Goal: Entertainment & Leisure: Consume media (video, audio)

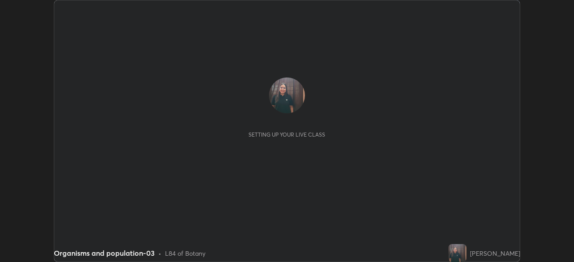
scroll to position [262, 573]
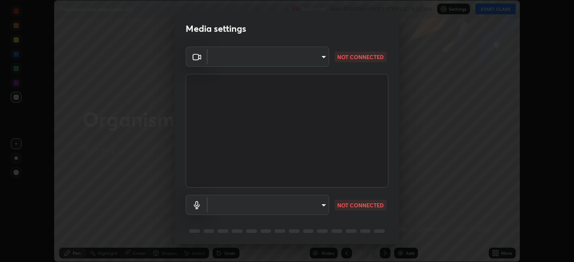
type input "3bea1df48e732a75bf676bd7aea8333698cc18d562ba91d0e9938fe52c76050e"
type input "default"
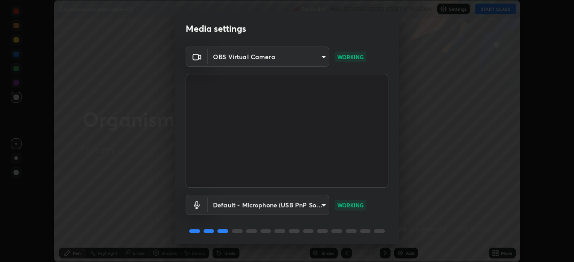
scroll to position [31, 0]
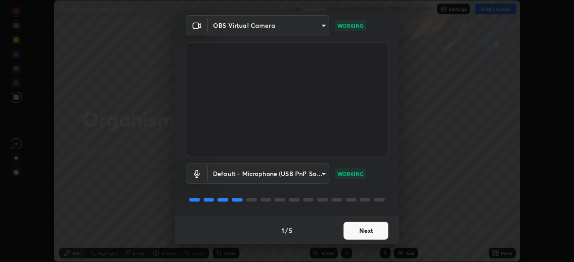
click at [361, 223] on button "Next" at bounding box center [365, 231] width 45 height 18
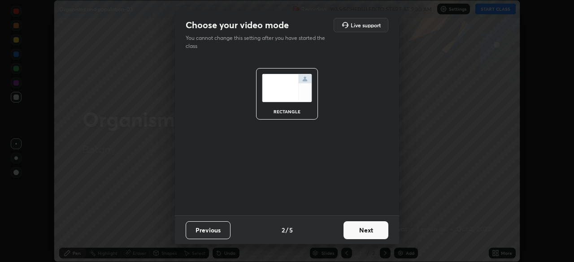
click at [345, 238] on button "Next" at bounding box center [365, 230] width 45 height 18
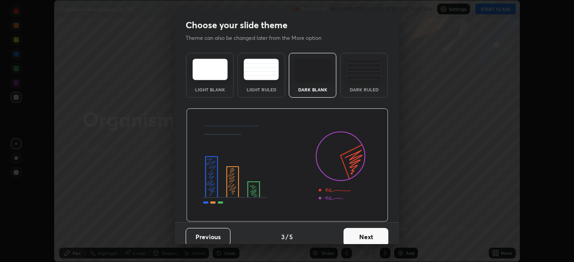
click at [357, 234] on button "Next" at bounding box center [365, 237] width 45 height 18
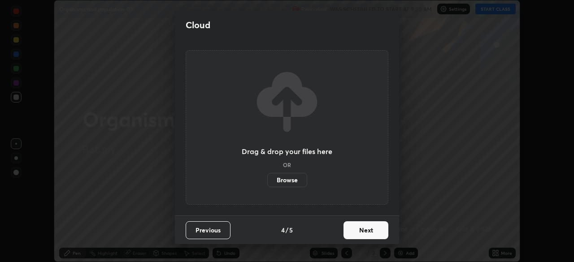
click at [359, 225] on button "Next" at bounding box center [365, 230] width 45 height 18
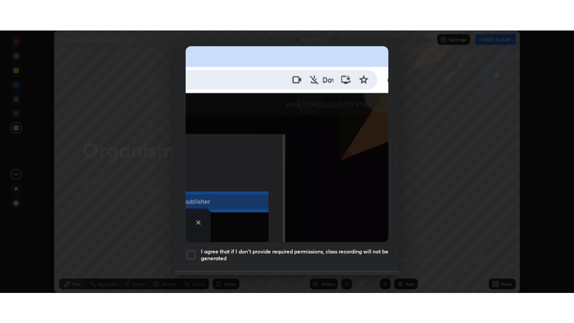
scroll to position [214, 0]
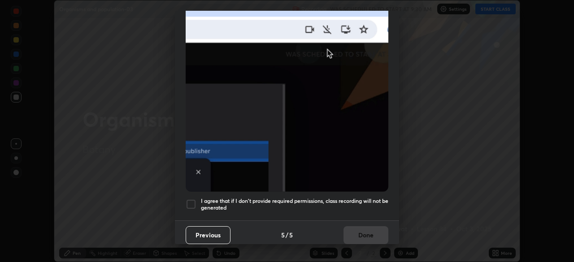
click at [188, 199] on div at bounding box center [191, 204] width 11 height 11
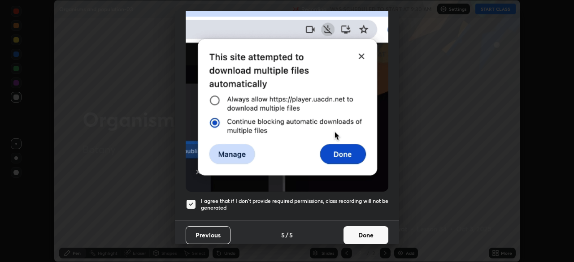
click at [363, 232] on button "Done" at bounding box center [365, 235] width 45 height 18
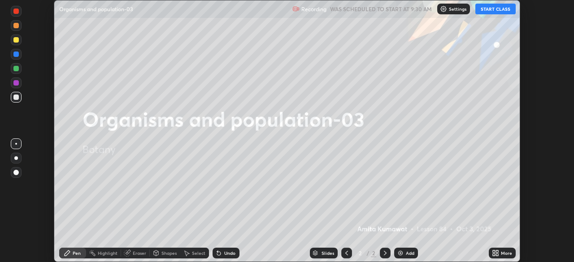
click at [490, 8] on button "START CLASS" at bounding box center [495, 9] width 40 height 11
click at [497, 251] on icon at bounding box center [497, 252] width 2 height 2
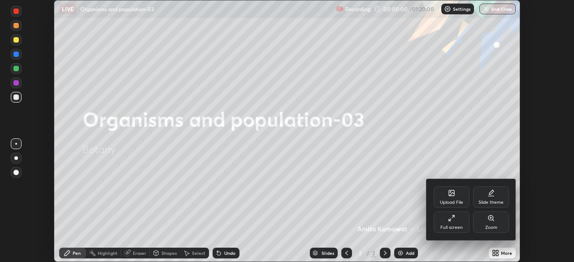
click at [458, 224] on div "Full screen" at bounding box center [452, 223] width 36 height 22
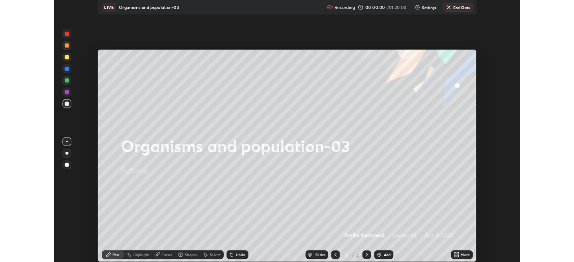
scroll to position [323, 574]
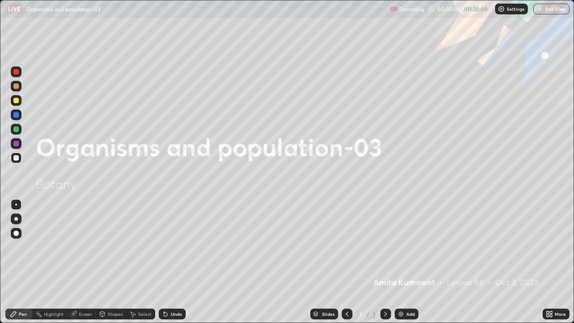
click at [403, 262] on div "Add" at bounding box center [407, 313] width 24 height 11
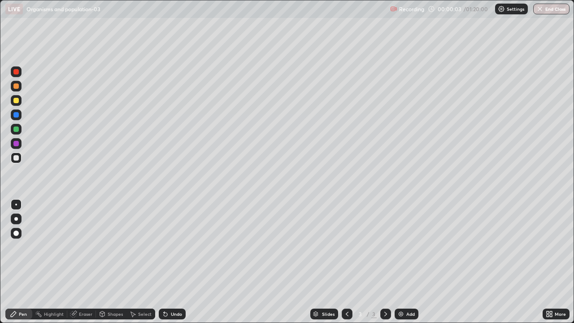
click at [16, 218] on div at bounding box center [16, 219] width 4 height 4
click at [18, 116] on div at bounding box center [15, 114] width 5 height 5
click at [15, 129] on div at bounding box center [15, 128] width 5 height 5
click at [16, 142] on div at bounding box center [15, 143] width 5 height 5
click at [17, 159] on div at bounding box center [15, 157] width 5 height 5
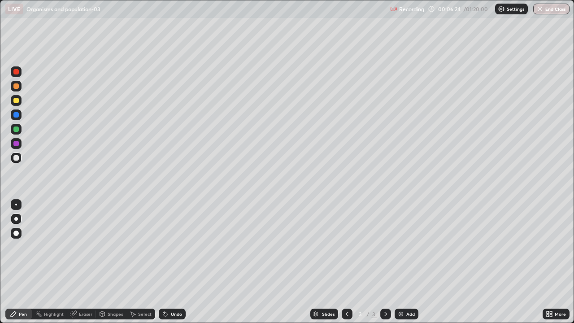
click at [17, 128] on div at bounding box center [15, 128] width 5 height 5
click at [17, 73] on div at bounding box center [15, 71] width 5 height 5
click at [17, 156] on div at bounding box center [15, 157] width 5 height 5
click at [75, 262] on icon at bounding box center [73, 313] width 7 height 7
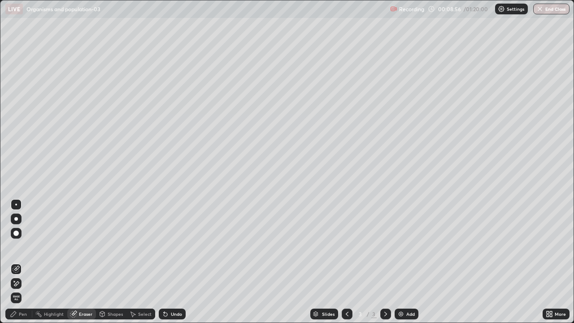
click at [22, 262] on div "Pen" at bounding box center [23, 314] width 8 height 4
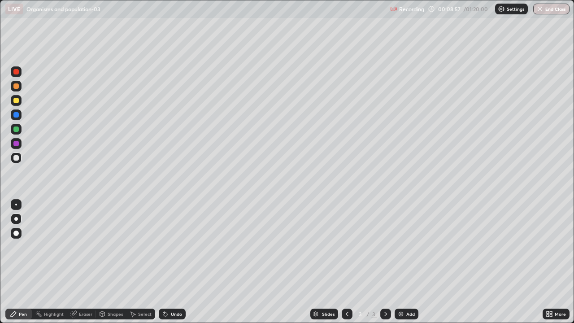
click at [20, 131] on div at bounding box center [16, 129] width 11 height 11
click at [15, 143] on div at bounding box center [15, 143] width 5 height 5
click at [400, 262] on img at bounding box center [400, 313] width 7 height 7
click at [18, 159] on div at bounding box center [15, 157] width 5 height 5
click at [15, 143] on div at bounding box center [15, 143] width 5 height 5
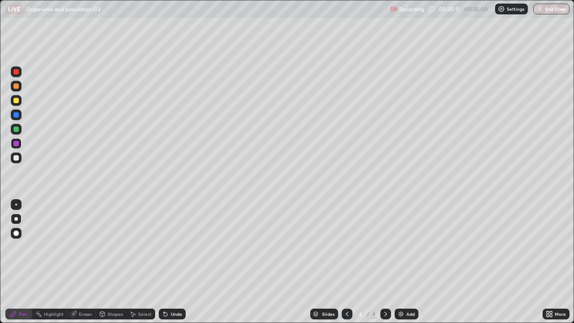
click at [17, 156] on div at bounding box center [15, 157] width 5 height 5
click at [76, 262] on icon at bounding box center [73, 313] width 7 height 7
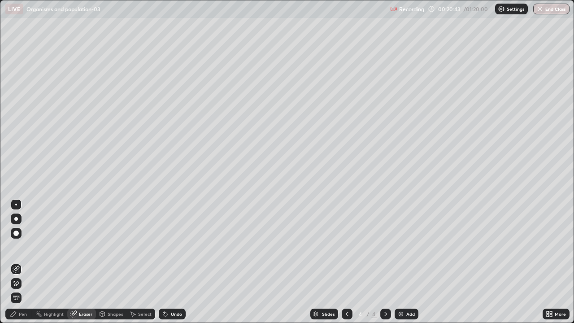
click at [15, 262] on icon at bounding box center [16, 284] width 7 height 8
click at [16, 262] on icon at bounding box center [13, 313] width 7 height 7
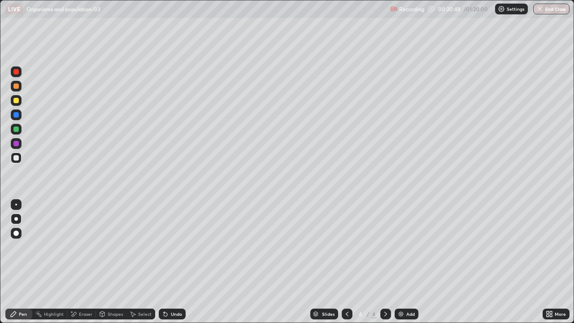
click at [15, 138] on div at bounding box center [16, 143] width 11 height 11
click at [15, 158] on div at bounding box center [15, 157] width 5 height 5
click at [13, 128] on div at bounding box center [15, 128] width 5 height 5
click at [398, 262] on img at bounding box center [400, 313] width 7 height 7
click at [20, 160] on div at bounding box center [16, 157] width 11 height 11
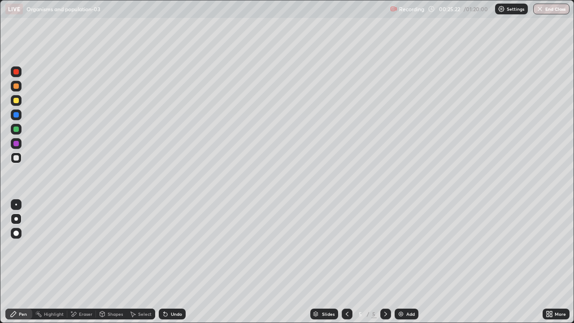
click at [18, 142] on div at bounding box center [15, 143] width 5 height 5
click at [14, 128] on div at bounding box center [15, 128] width 5 height 5
click at [18, 116] on div at bounding box center [15, 114] width 5 height 5
click at [16, 156] on div at bounding box center [15, 157] width 5 height 5
click at [17, 143] on div at bounding box center [15, 143] width 5 height 5
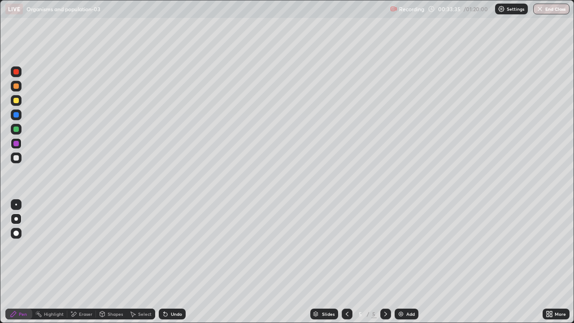
click at [401, 262] on img at bounding box center [400, 313] width 7 height 7
click at [17, 158] on div at bounding box center [15, 157] width 5 height 5
click at [17, 143] on div at bounding box center [15, 143] width 5 height 5
click at [18, 84] on div at bounding box center [15, 85] width 5 height 5
click at [17, 157] on div at bounding box center [15, 157] width 5 height 5
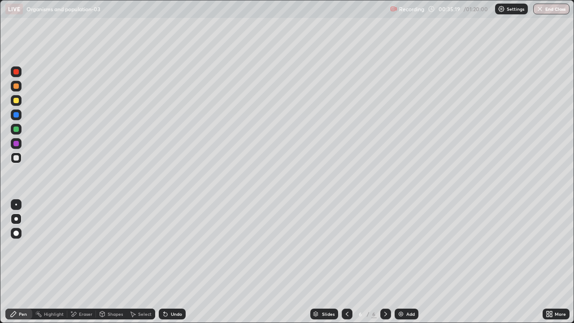
click at [15, 143] on div at bounding box center [15, 143] width 5 height 5
click at [16, 129] on div at bounding box center [15, 128] width 5 height 5
click at [15, 142] on div at bounding box center [15, 143] width 5 height 5
click at [74, 262] on icon at bounding box center [74, 314] width 5 height 4
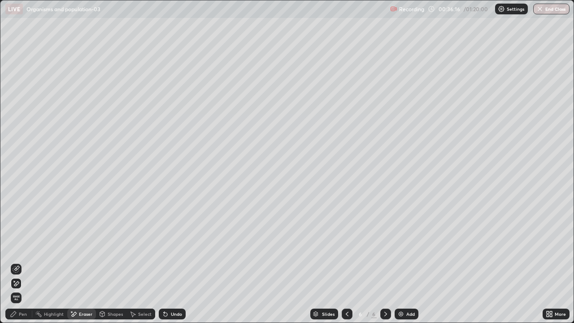
click at [18, 262] on div "Pen" at bounding box center [18, 313] width 27 height 11
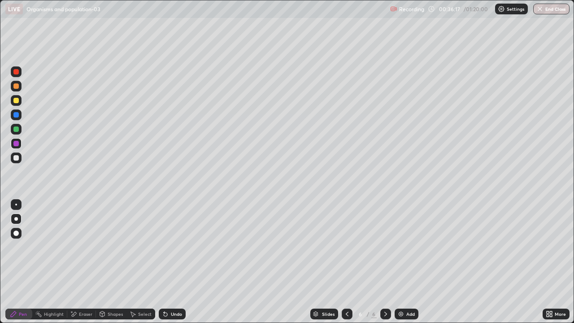
click at [21, 262] on div "Pen" at bounding box center [23, 314] width 8 height 4
click at [77, 262] on div "Eraser" at bounding box center [81, 313] width 29 height 11
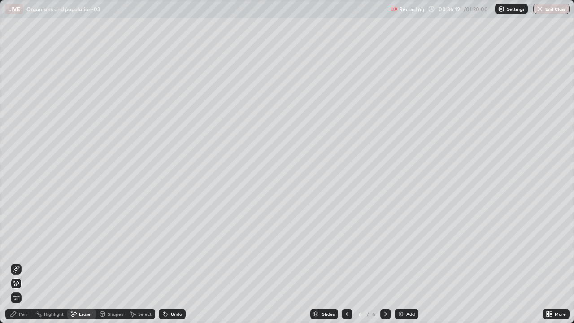
click at [17, 262] on icon at bounding box center [16, 268] width 7 height 7
click at [27, 262] on div "Pen" at bounding box center [18, 313] width 27 height 11
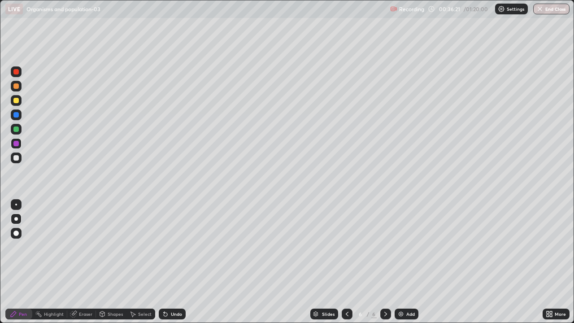
click at [17, 128] on div at bounding box center [15, 128] width 5 height 5
click at [386, 262] on icon at bounding box center [385, 313] width 7 height 7
click at [400, 262] on img at bounding box center [400, 313] width 7 height 7
click at [16, 158] on div at bounding box center [15, 157] width 5 height 5
click at [17, 145] on div at bounding box center [15, 143] width 5 height 5
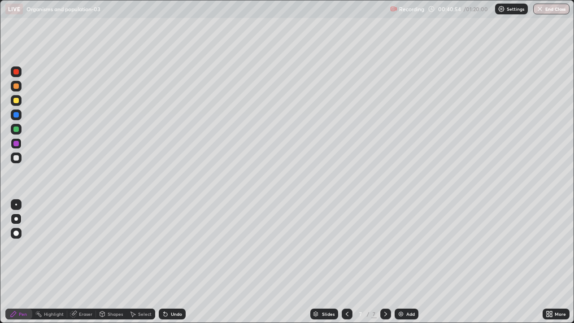
click at [16, 156] on div at bounding box center [15, 157] width 5 height 5
click at [15, 143] on div at bounding box center [15, 143] width 5 height 5
click at [15, 126] on div at bounding box center [16, 129] width 11 height 11
click at [20, 157] on div at bounding box center [16, 157] width 11 height 11
click at [399, 262] on img at bounding box center [400, 313] width 7 height 7
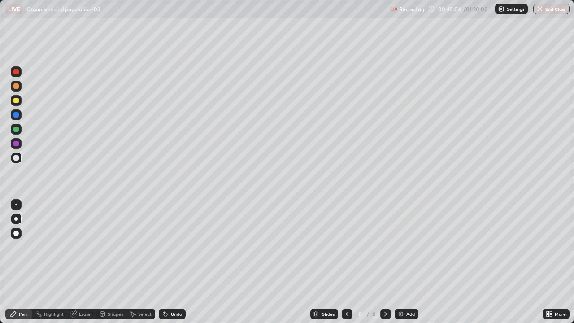
click at [15, 129] on div at bounding box center [15, 128] width 5 height 5
click at [17, 142] on div at bounding box center [15, 143] width 5 height 5
click at [346, 262] on icon at bounding box center [346, 313] width 7 height 7
click at [385, 262] on icon at bounding box center [385, 313] width 7 height 7
click at [14, 157] on div at bounding box center [15, 157] width 5 height 5
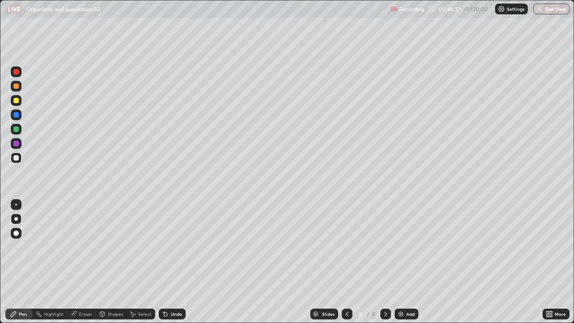
click at [172, 262] on div "Undo" at bounding box center [176, 314] width 11 height 4
click at [343, 262] on icon at bounding box center [346, 313] width 7 height 7
click at [347, 262] on icon at bounding box center [346, 313] width 7 height 7
click at [386, 262] on icon at bounding box center [385, 313] width 7 height 7
click at [15, 143] on div at bounding box center [15, 143] width 5 height 5
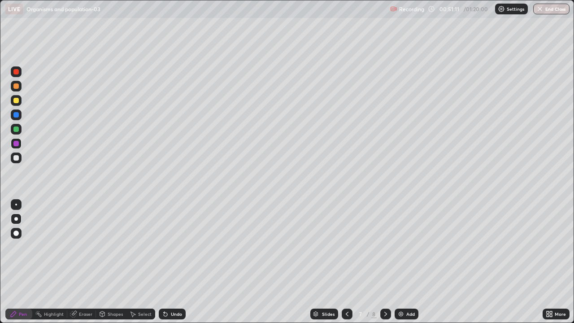
click at [388, 262] on icon at bounding box center [385, 313] width 7 height 7
click at [15, 130] on div at bounding box center [15, 128] width 5 height 5
click at [171, 262] on div "Undo" at bounding box center [176, 314] width 11 height 4
click at [172, 262] on div "Undo" at bounding box center [176, 314] width 11 height 4
click at [15, 143] on div at bounding box center [15, 143] width 5 height 5
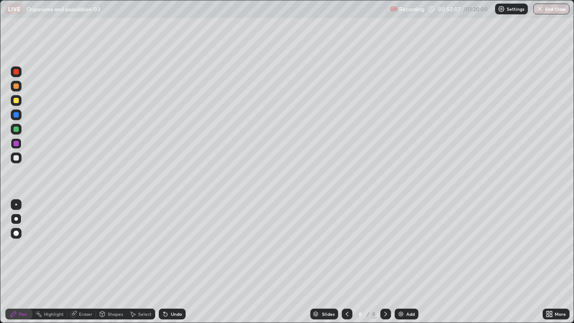
click at [171, 262] on div "Undo" at bounding box center [176, 314] width 11 height 4
click at [168, 262] on div "Undo" at bounding box center [172, 313] width 27 height 11
click at [17, 128] on div at bounding box center [15, 128] width 5 height 5
click at [77, 262] on div "Eraser" at bounding box center [81, 313] width 29 height 11
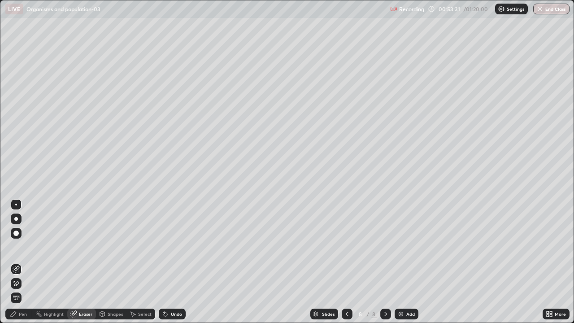
click at [25, 262] on div "Pen" at bounding box center [23, 314] width 8 height 4
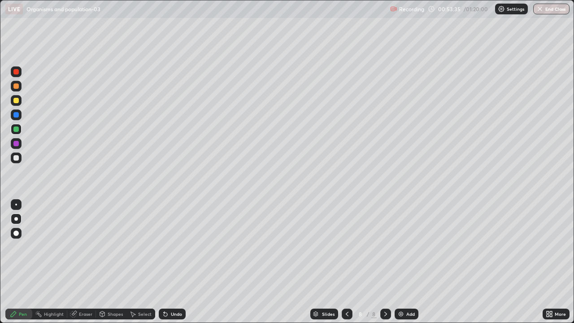
click at [17, 158] on div at bounding box center [15, 157] width 5 height 5
click at [16, 131] on div at bounding box center [15, 128] width 5 height 5
click at [19, 116] on div at bounding box center [16, 114] width 11 height 11
click at [15, 156] on div at bounding box center [15, 157] width 5 height 5
click at [14, 95] on div at bounding box center [16, 100] width 11 height 11
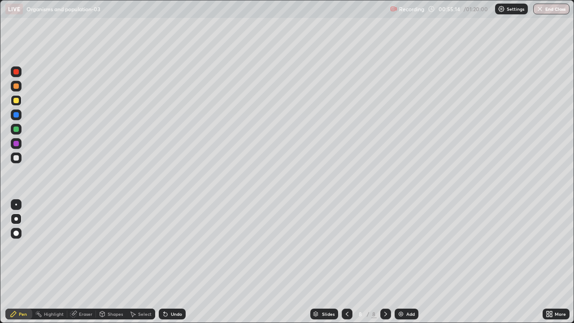
click at [17, 115] on div at bounding box center [15, 114] width 5 height 5
click at [76, 262] on icon at bounding box center [73, 313] width 7 height 7
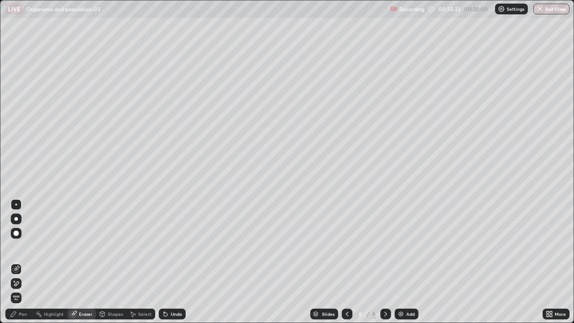
click at [16, 262] on icon at bounding box center [13, 313] width 7 height 7
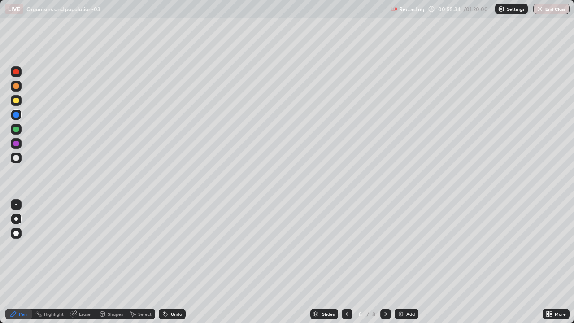
click at [80, 262] on div "Eraser" at bounding box center [85, 314] width 13 height 4
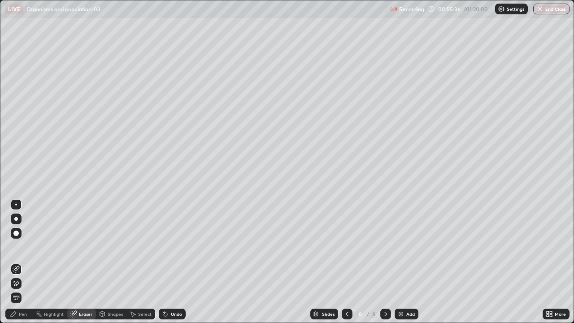
click at [18, 262] on div "Pen" at bounding box center [18, 313] width 27 height 11
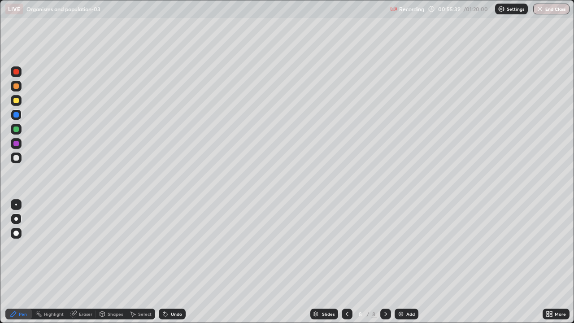
click at [17, 100] on div at bounding box center [15, 100] width 5 height 5
click at [16, 145] on div at bounding box center [15, 143] width 5 height 5
click at [16, 128] on div at bounding box center [15, 128] width 5 height 5
click at [16, 85] on div at bounding box center [15, 85] width 5 height 5
click at [347, 262] on icon at bounding box center [346, 313] width 7 height 7
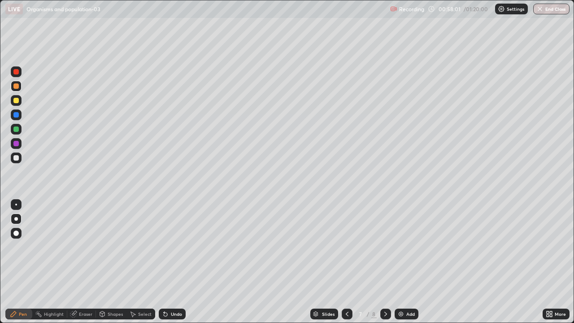
click at [385, 262] on icon at bounding box center [385, 313] width 7 height 7
click at [402, 262] on img at bounding box center [400, 313] width 7 height 7
click at [21, 131] on div at bounding box center [16, 129] width 11 height 11
click at [20, 230] on div at bounding box center [16, 233] width 11 height 11
click at [16, 219] on div at bounding box center [16, 219] width 4 height 4
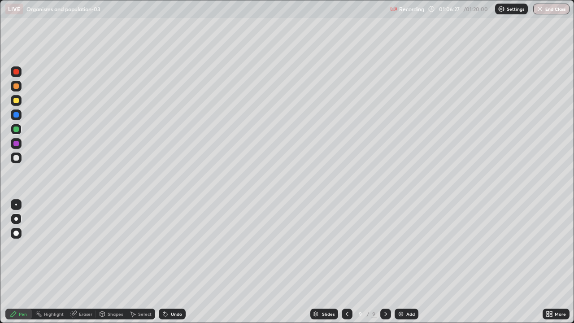
click at [169, 262] on div "Undo" at bounding box center [172, 313] width 27 height 11
click at [17, 142] on div at bounding box center [15, 143] width 5 height 5
click at [21, 159] on div at bounding box center [16, 157] width 11 height 11
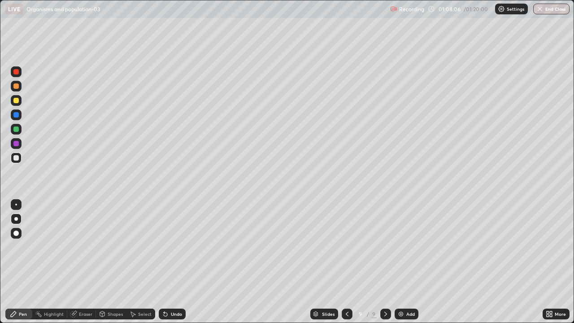
click at [18, 117] on div at bounding box center [15, 114] width 5 height 5
click at [400, 262] on img at bounding box center [400, 313] width 7 height 7
click at [16, 128] on div at bounding box center [15, 128] width 5 height 5
click at [16, 158] on div at bounding box center [15, 157] width 5 height 5
click at [347, 262] on icon at bounding box center [346, 313] width 7 height 7
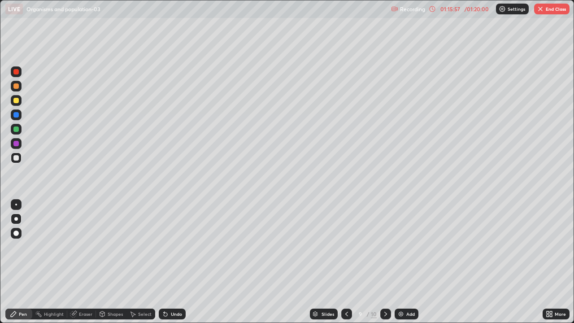
click at [385, 262] on icon at bounding box center [385, 313] width 7 height 7
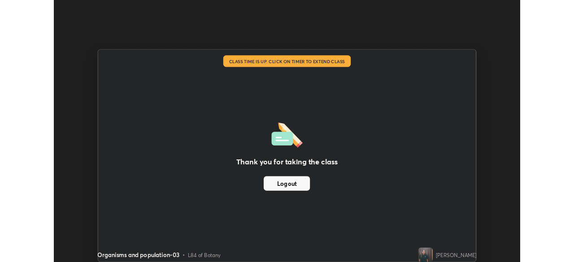
scroll to position [44567, 44256]
